Goal: Obtain resource: Download file/media

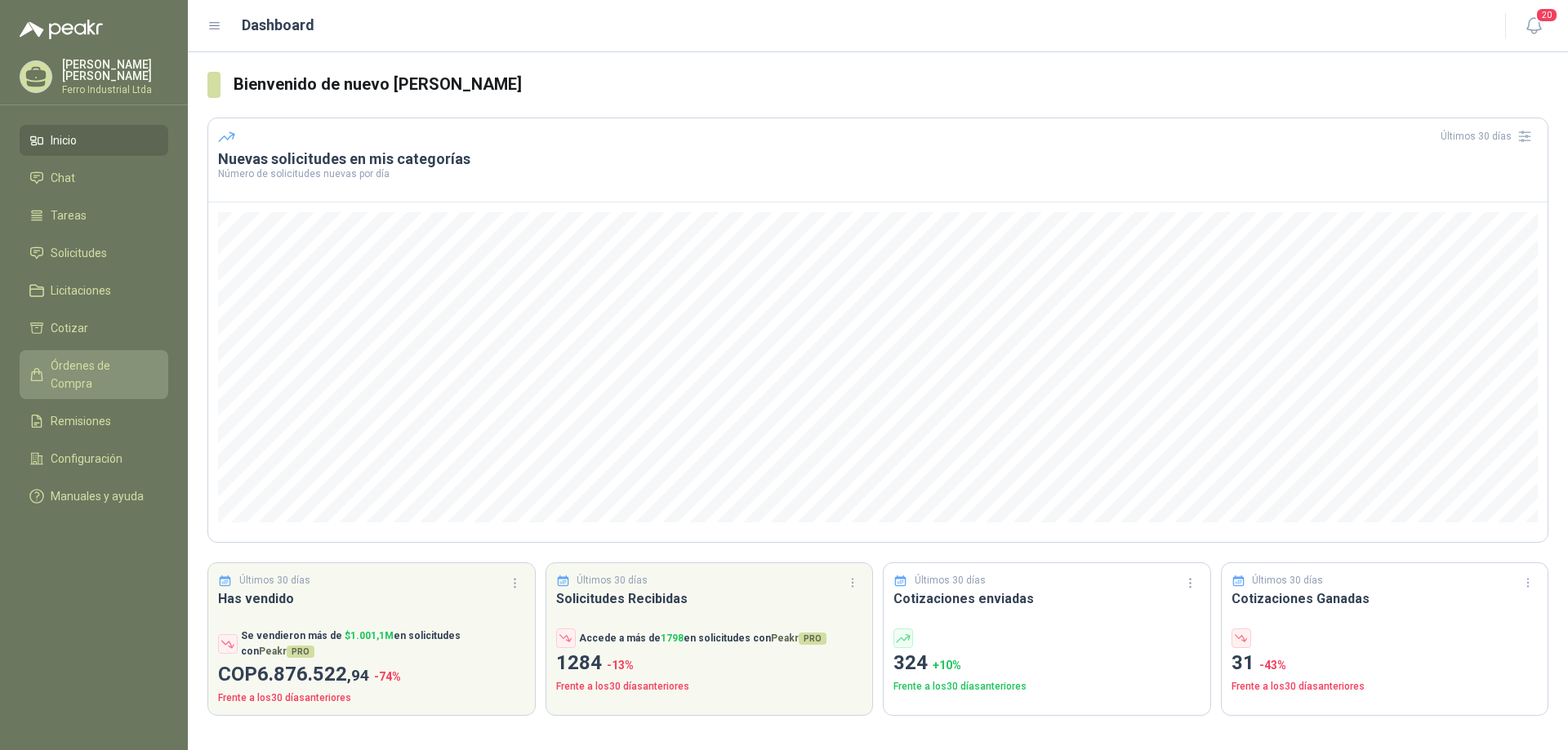
click at [112, 366] on span "Órdenes de Compra" at bounding box center [101, 375] width 102 height 36
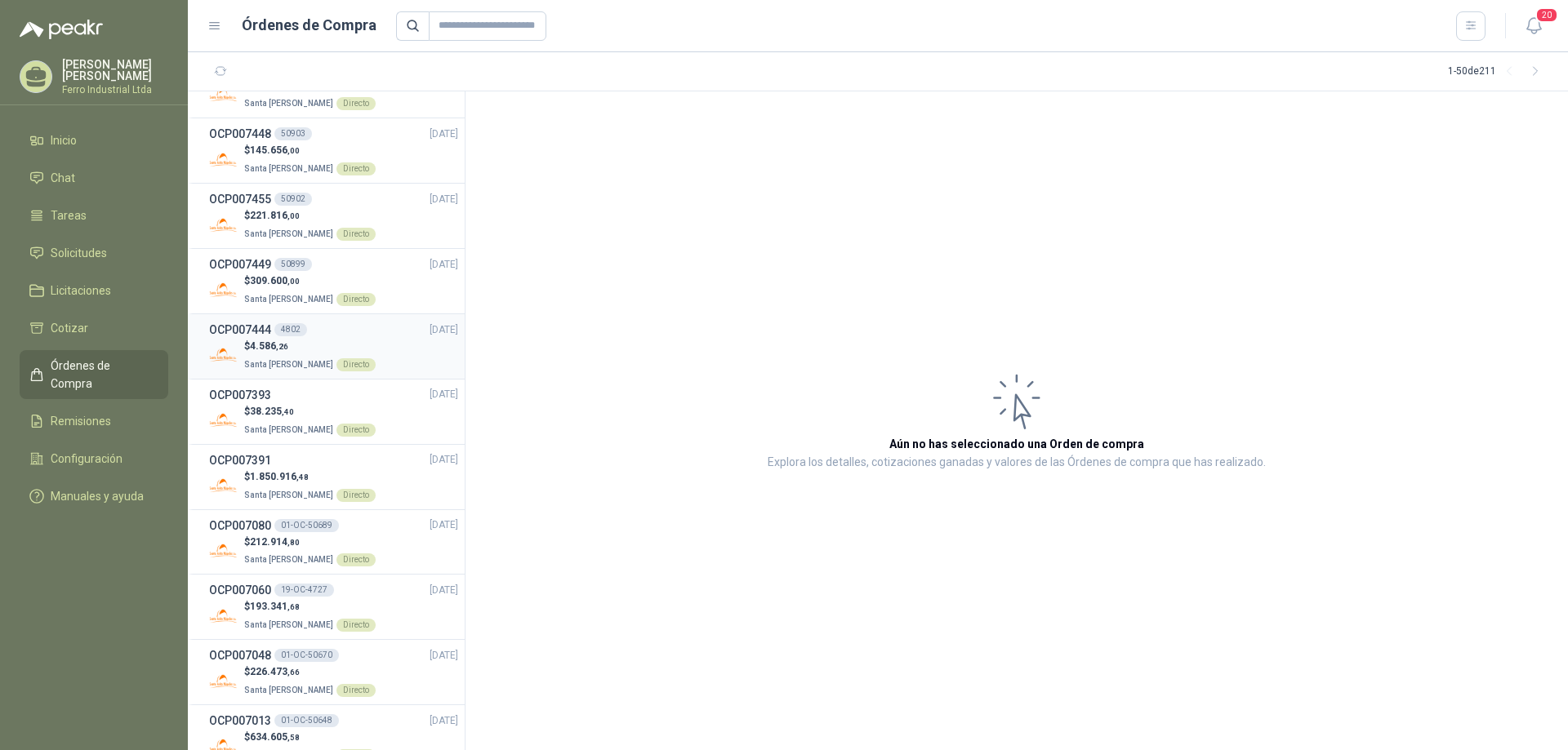
scroll to position [653, 0]
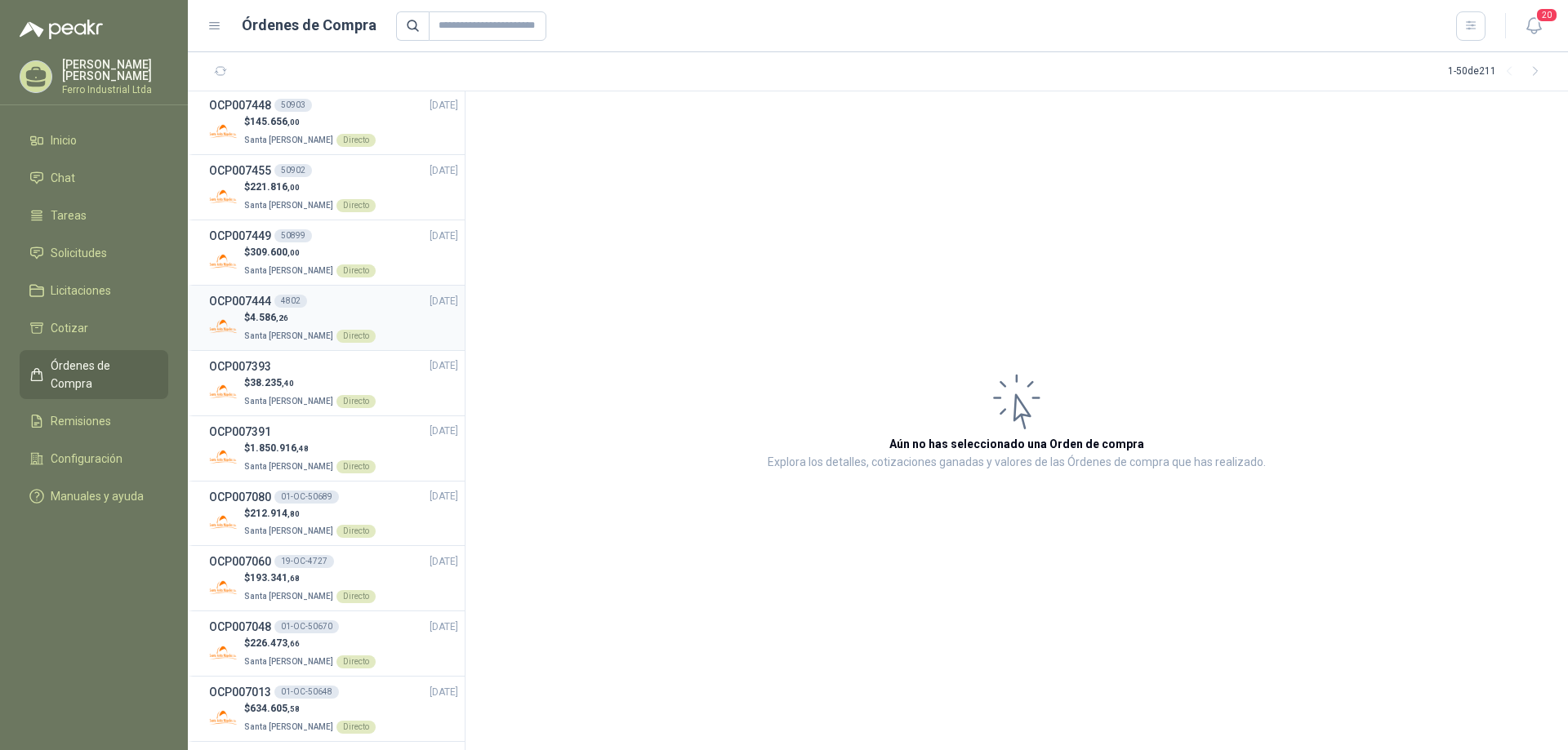
click at [247, 315] on p "$ 4.586 ,26" at bounding box center [310, 318] width 131 height 16
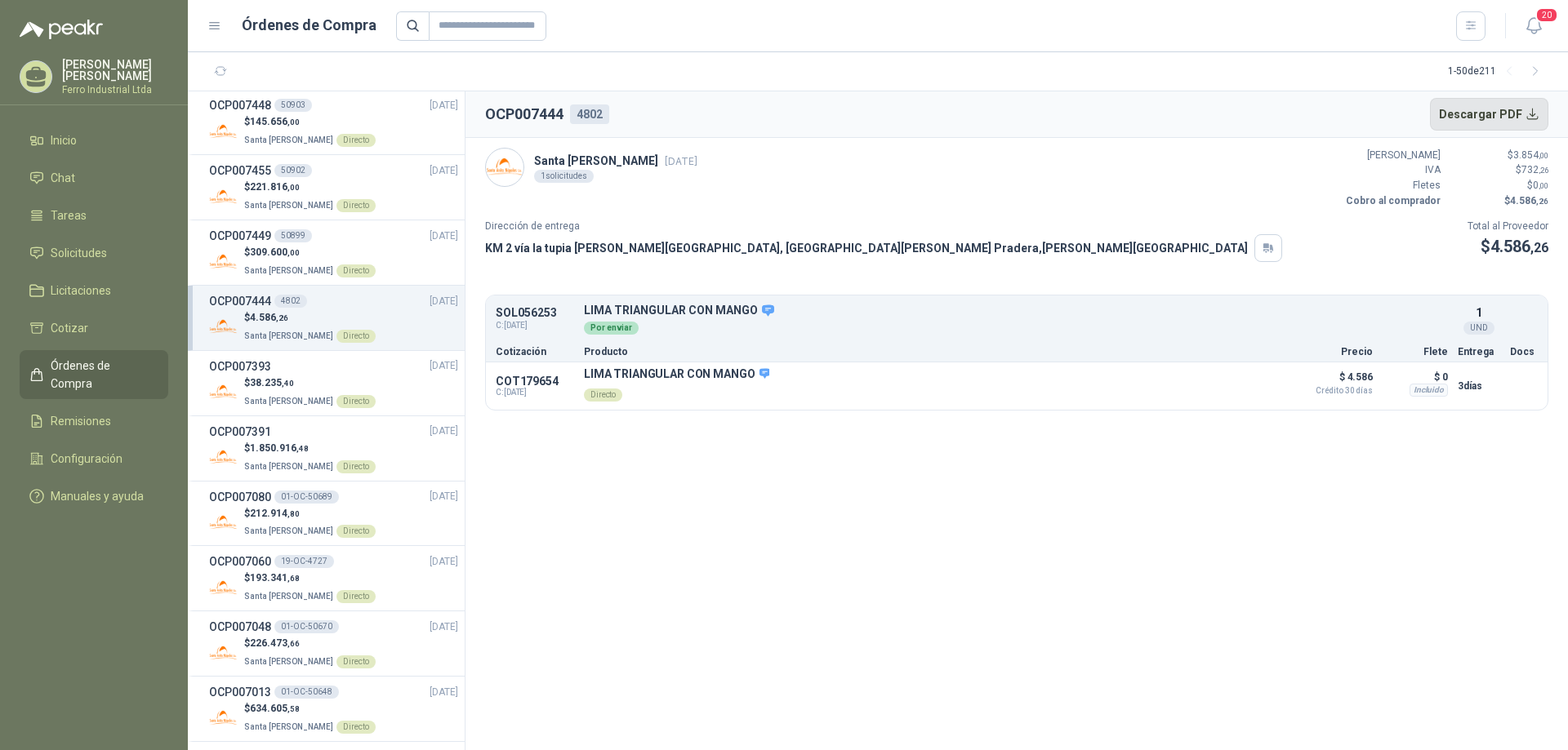
click at [1532, 111] on button "Descargar PDF" at bounding box center [1489, 114] width 119 height 33
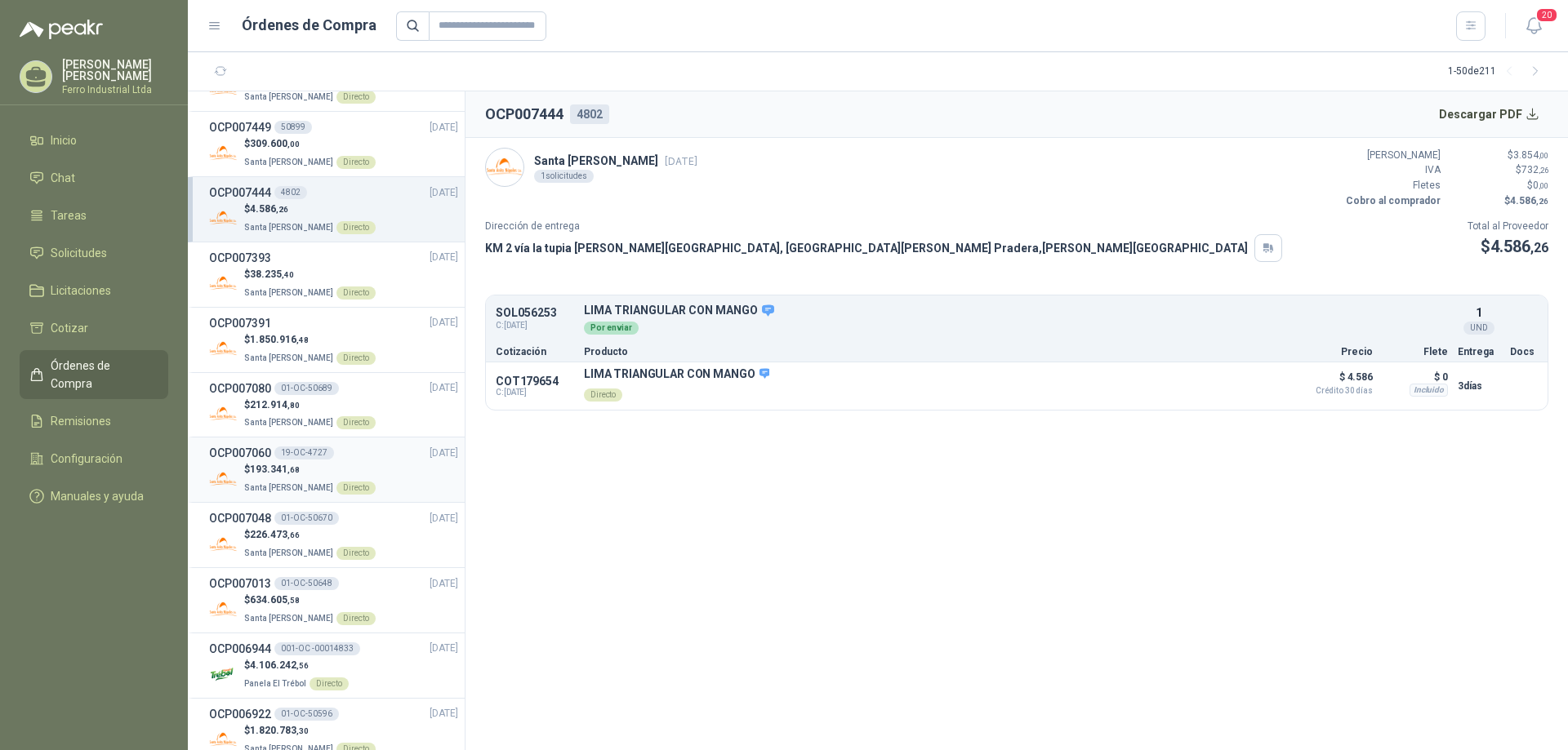
scroll to position [734, 0]
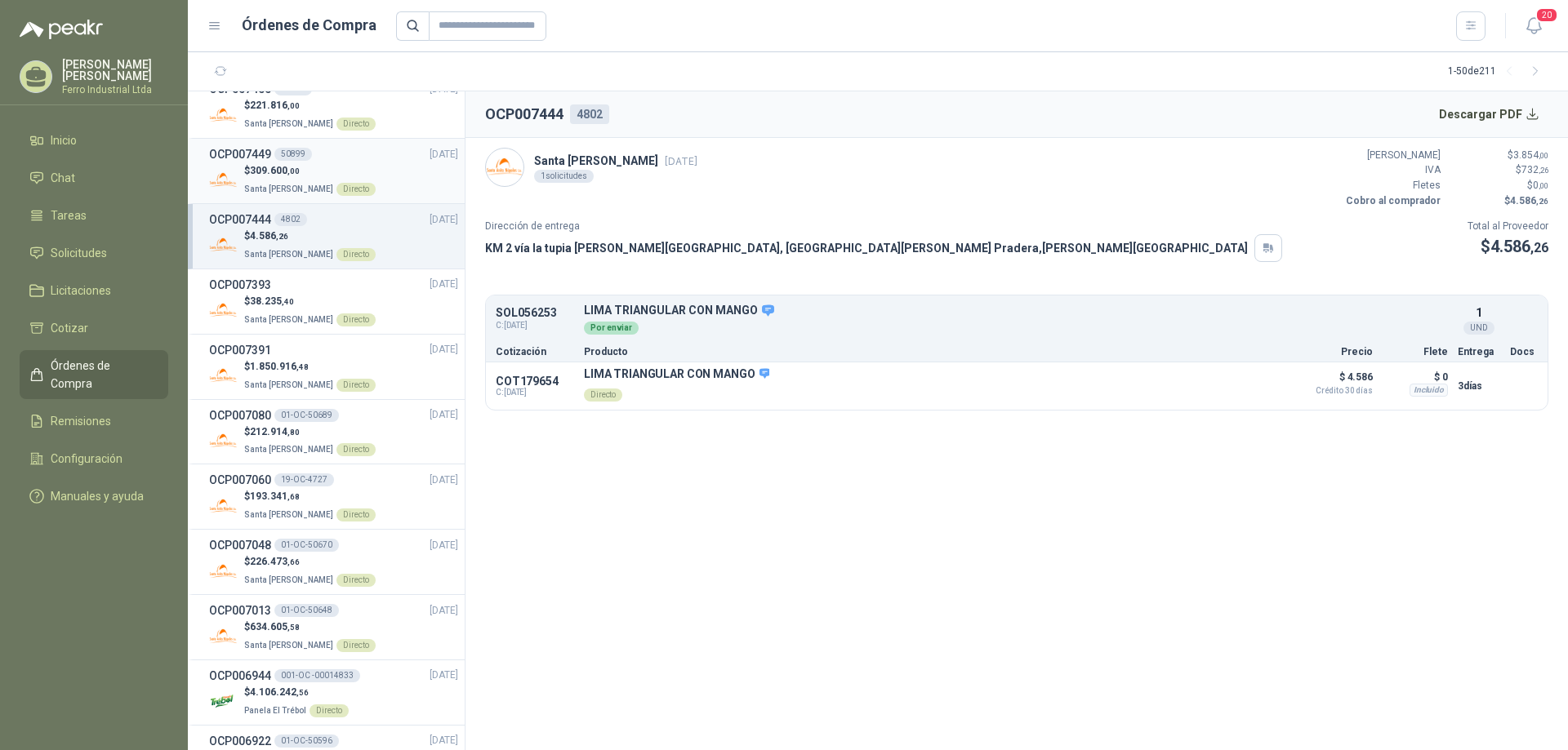
click at [288, 164] on p "$ 309.600 ,00" at bounding box center [310, 171] width 131 height 16
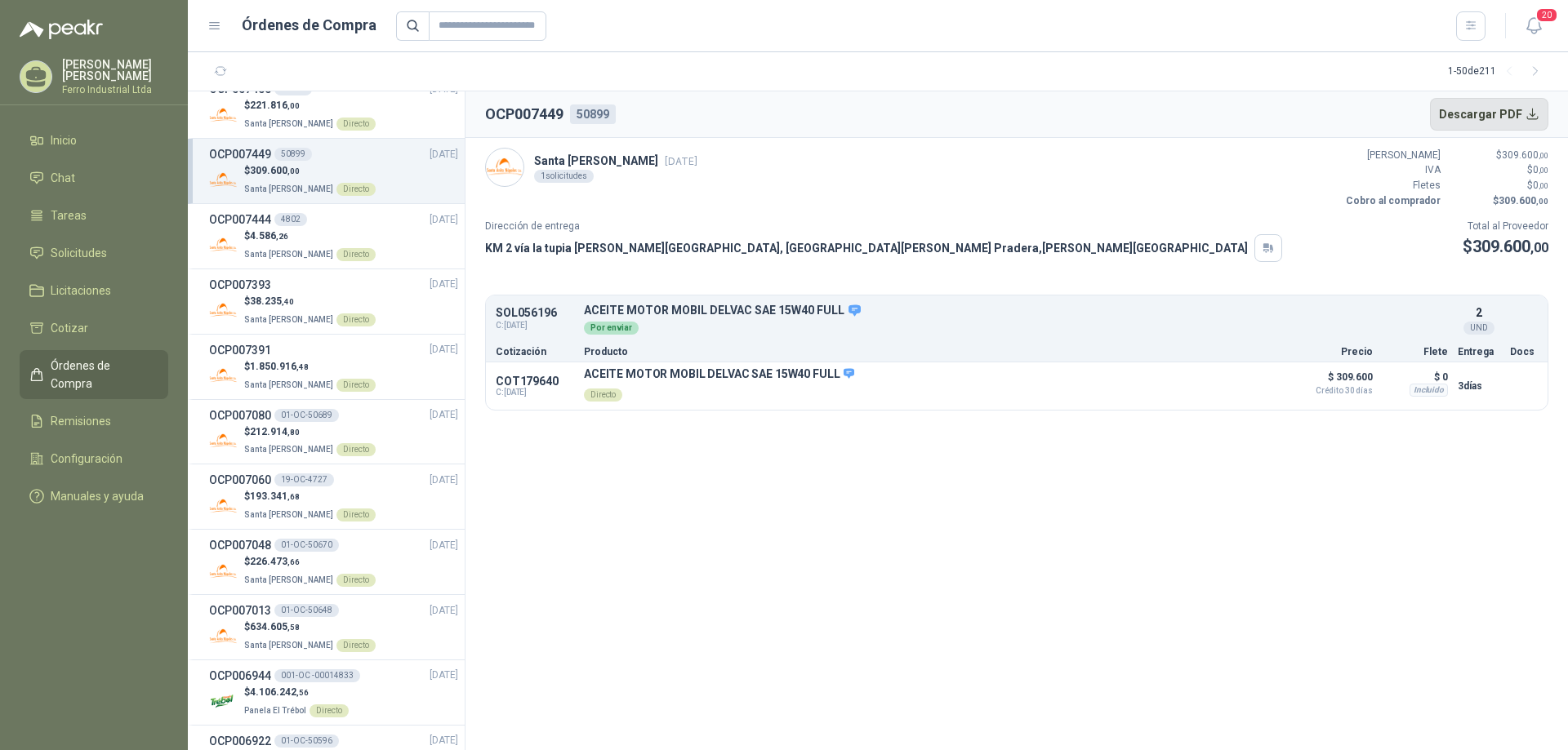
click at [1530, 115] on button "Descargar PDF" at bounding box center [1489, 114] width 119 height 33
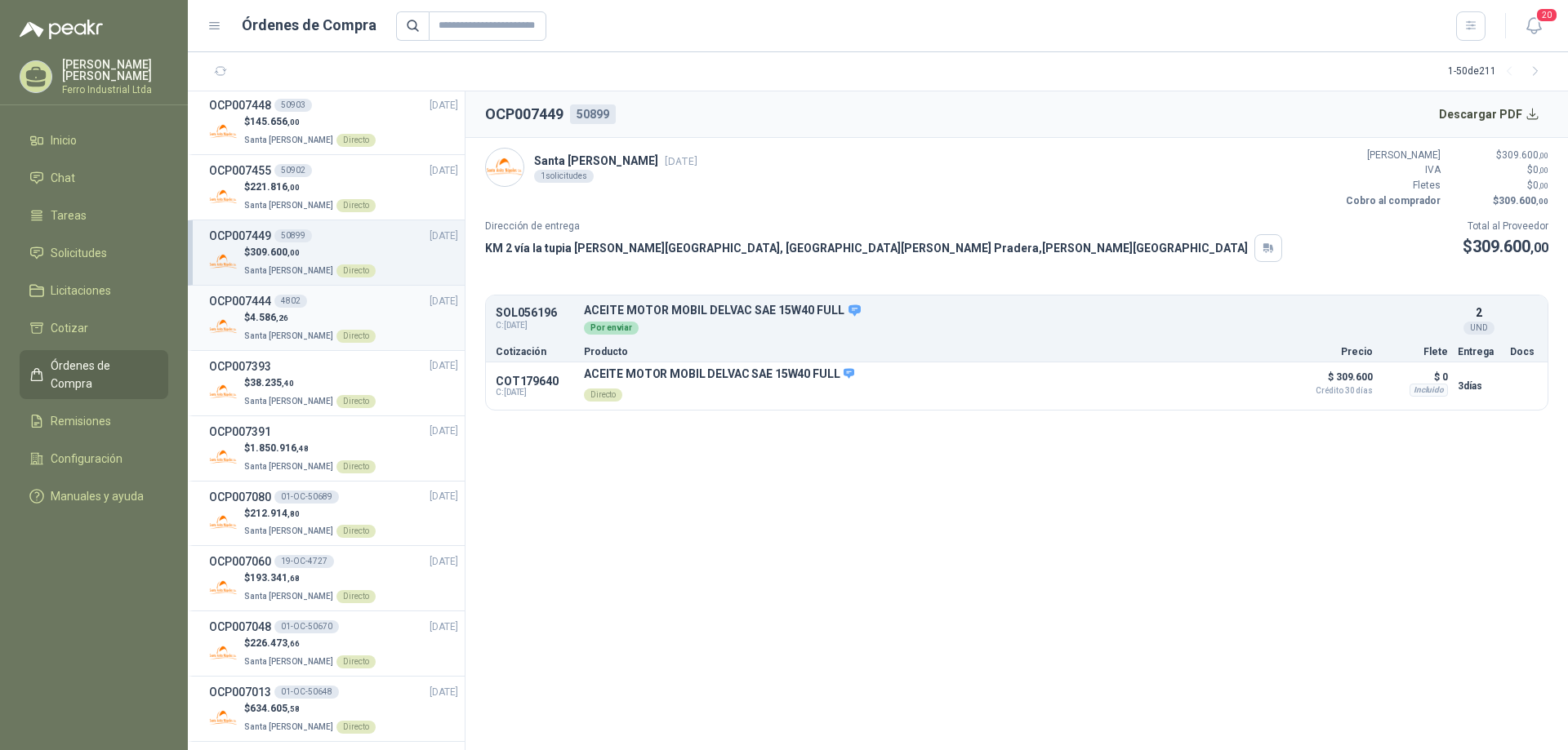
scroll to position [571, 0]
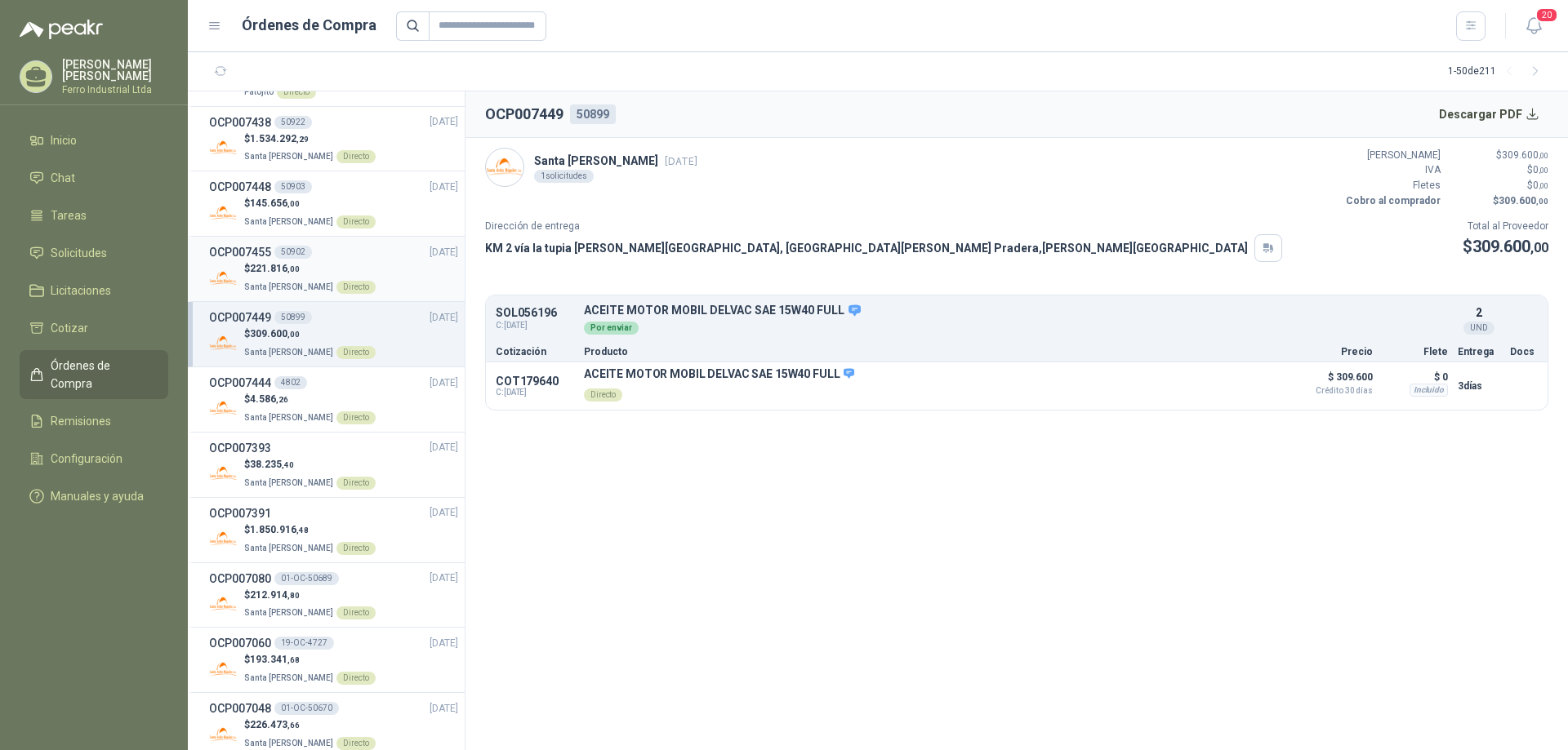
click at [291, 246] on div "50902" at bounding box center [293, 251] width 38 height 13
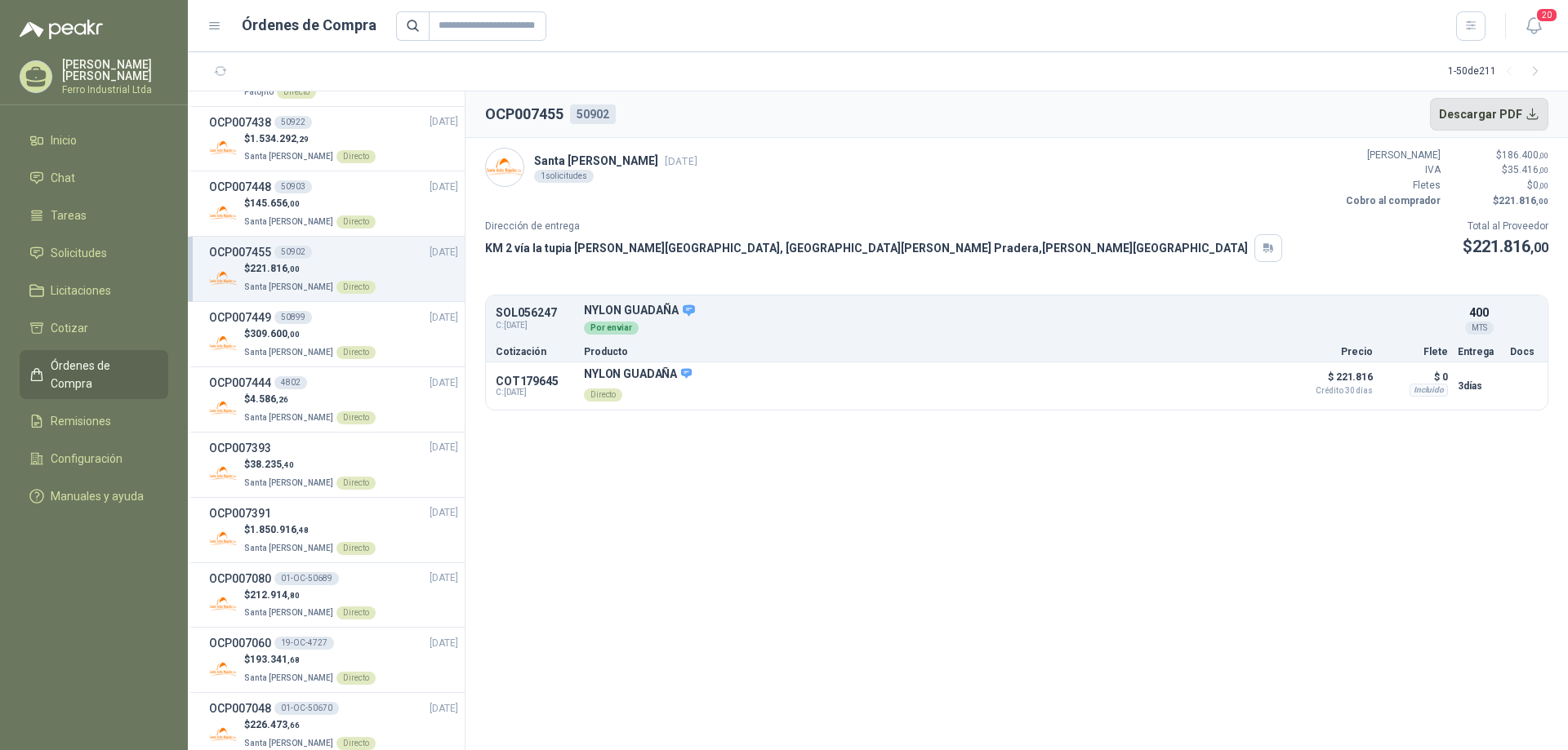
click at [1511, 115] on button "Descargar PDF" at bounding box center [1489, 114] width 119 height 33
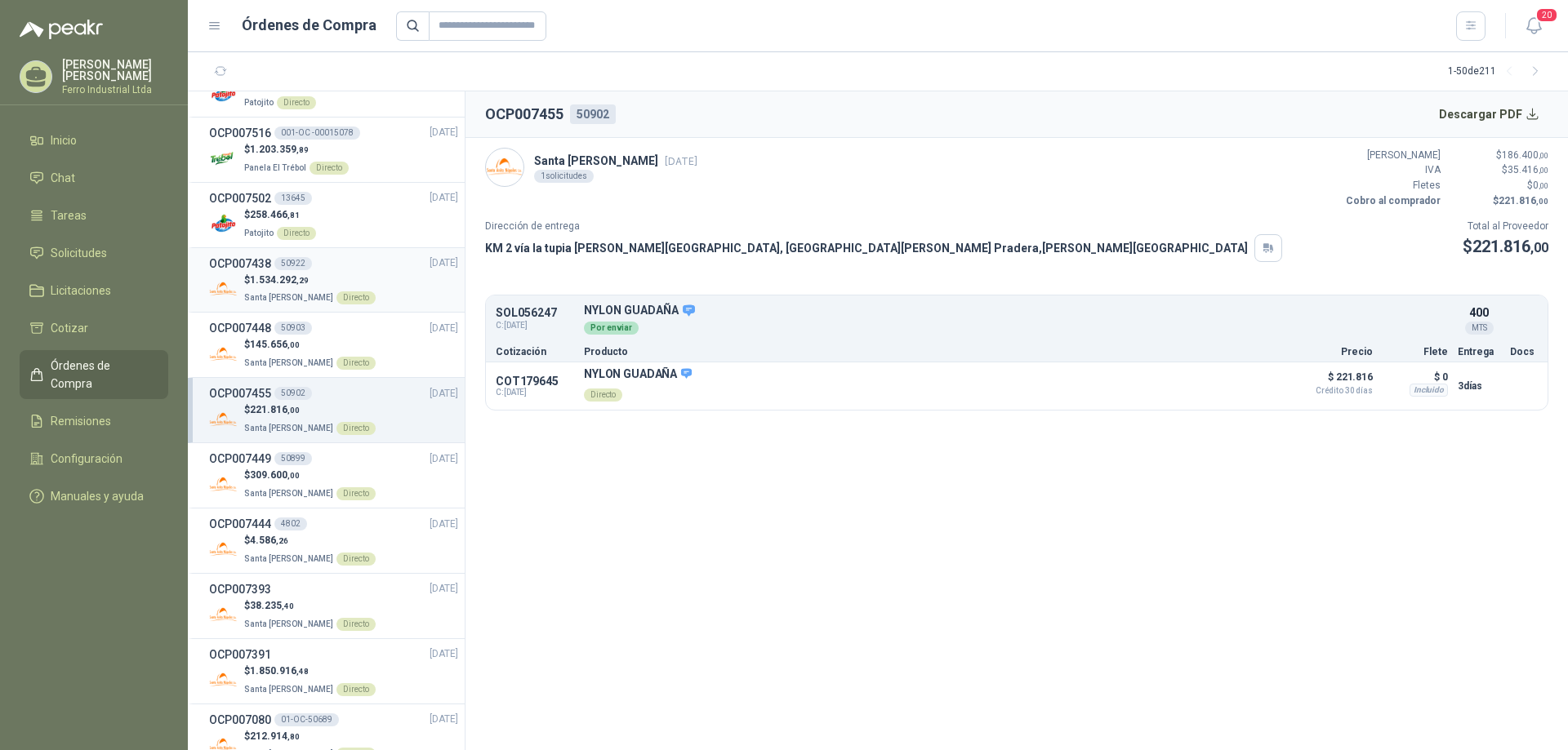
scroll to position [408, 0]
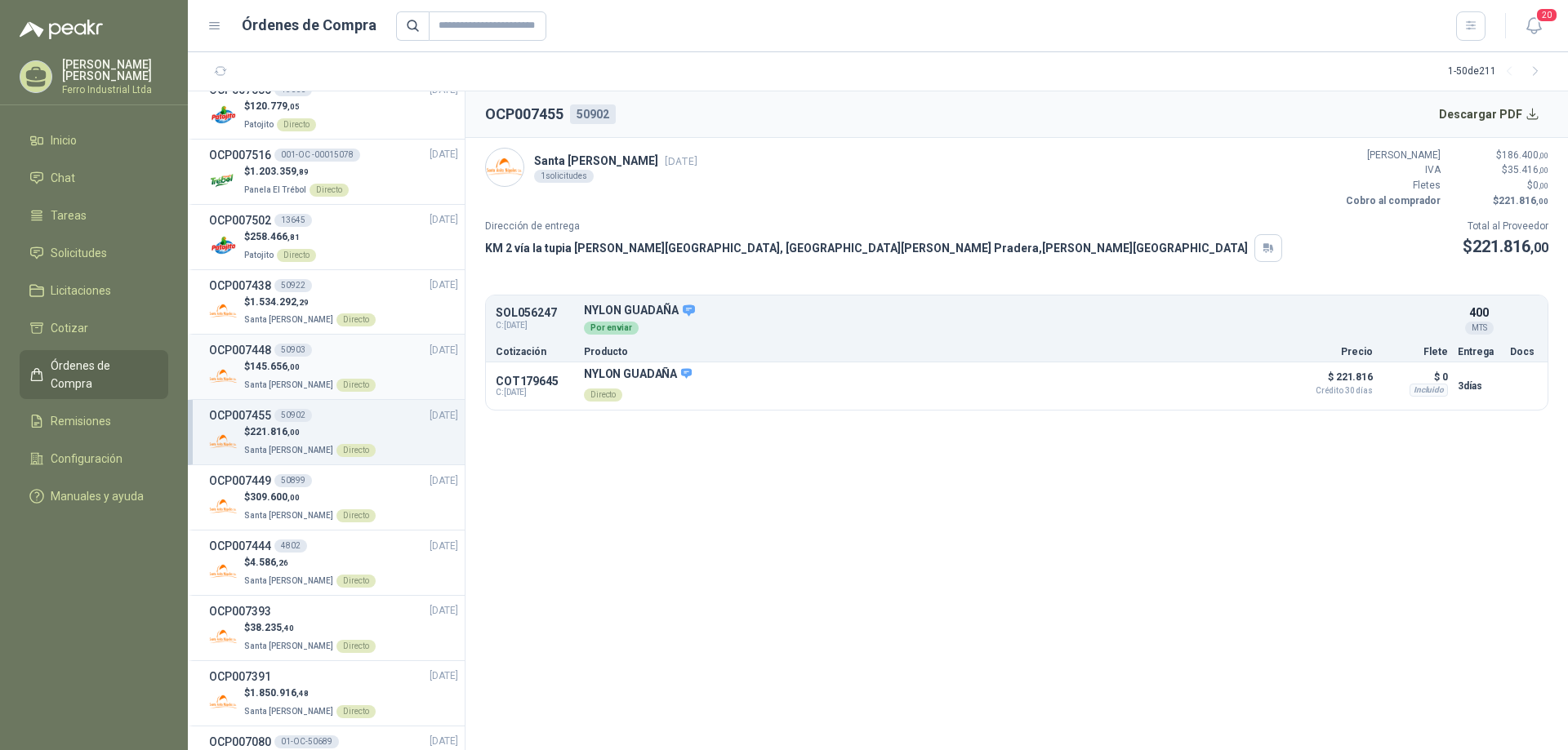
click at [320, 353] on div "OCP007448 50903 [DATE]" at bounding box center [333, 350] width 249 height 18
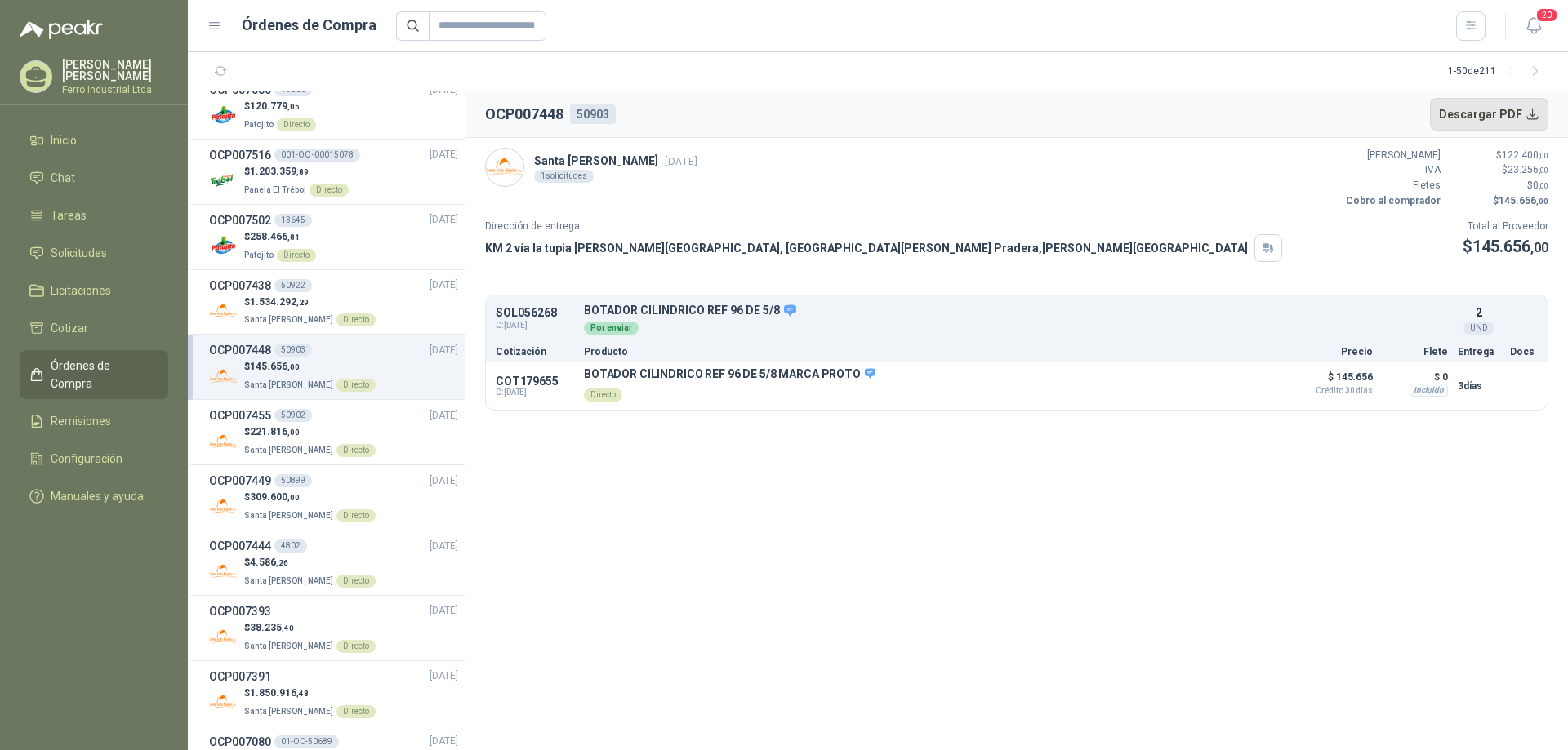
click at [1539, 114] on button "Descargar PDF" at bounding box center [1489, 114] width 119 height 33
click at [302, 289] on div "50922" at bounding box center [293, 285] width 38 height 13
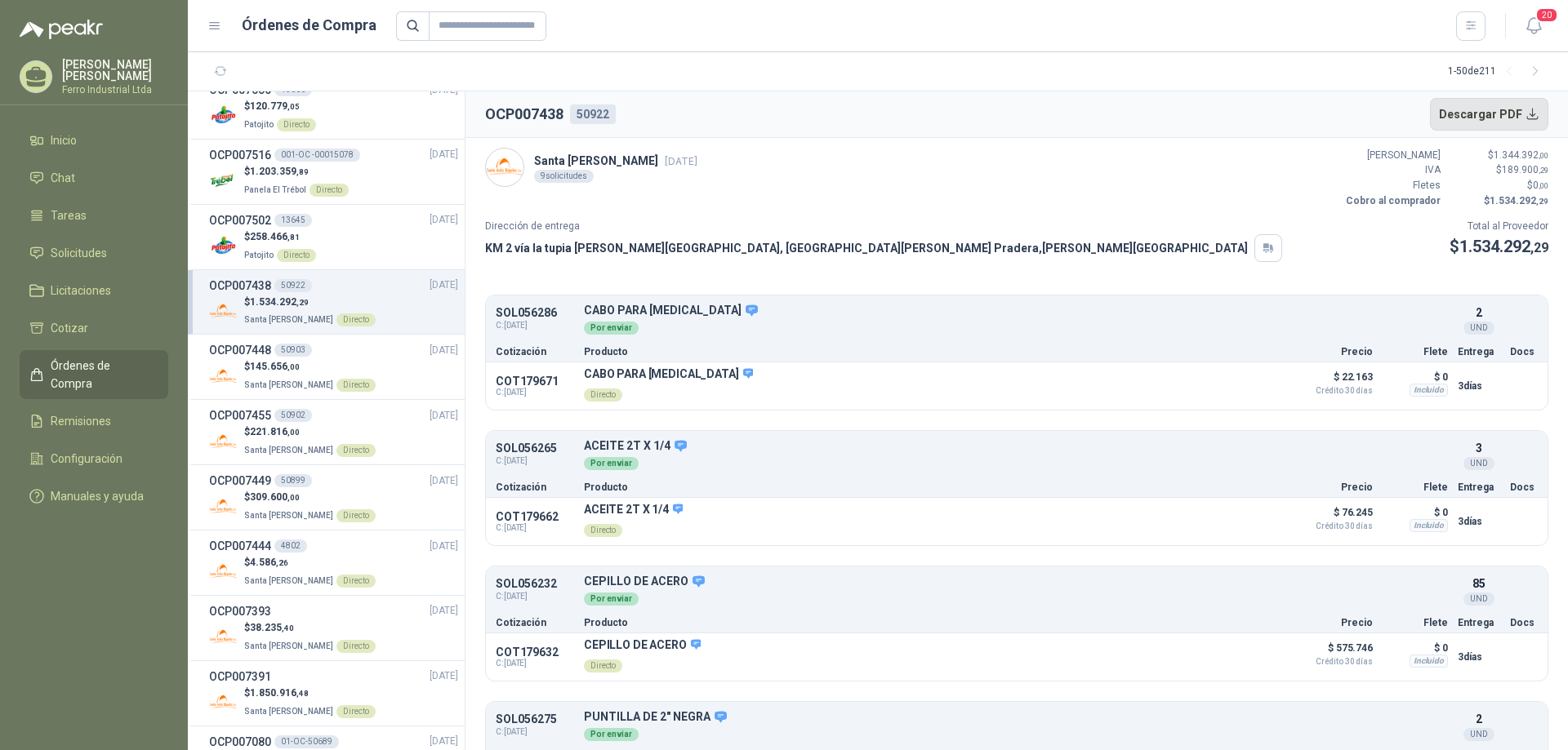
click at [1497, 109] on button "Descargar PDF" at bounding box center [1489, 114] width 119 height 33
click at [1533, 116] on button "Descargar PDF" at bounding box center [1489, 114] width 119 height 33
